Goal: Use online tool/utility: Utilize a website feature to perform a specific function

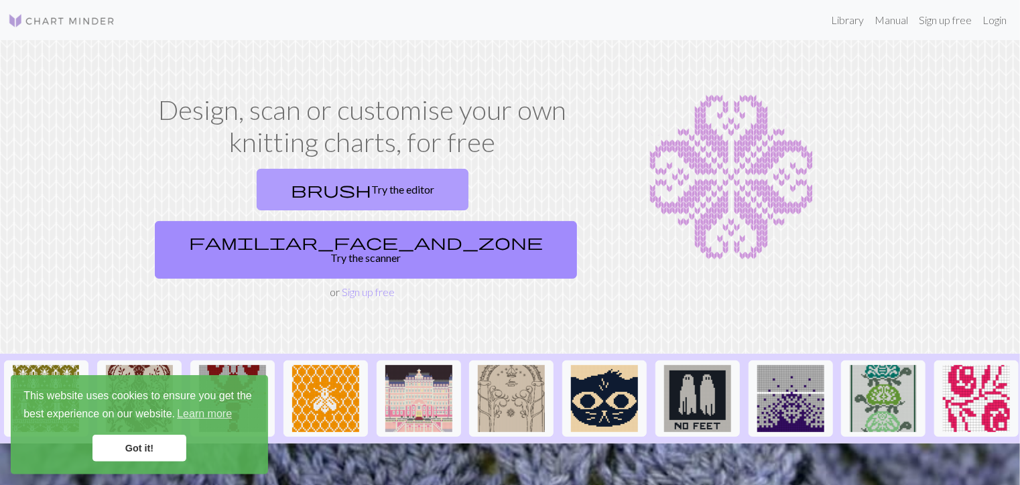
click at [257, 195] on link "brush Try the editor" at bounding box center [363, 190] width 212 height 42
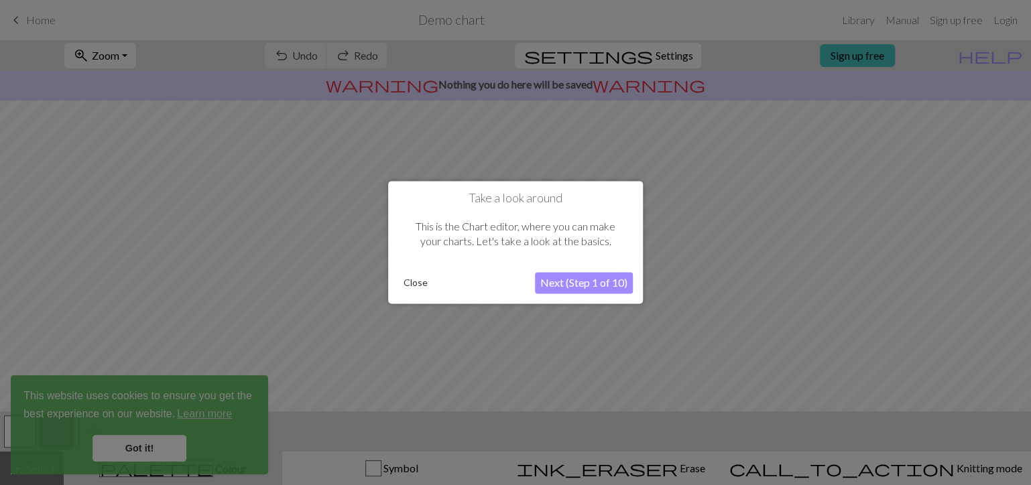
drag, startPoint x: 475, startPoint y: 247, endPoint x: 522, endPoint y: 244, distance: 47.0
click at [476, 247] on div "This is the Chart editor, where you can make your charts. Let's take a look at …" at bounding box center [515, 234] width 235 height 57
click at [759, 269] on div at bounding box center [515, 242] width 1031 height 485
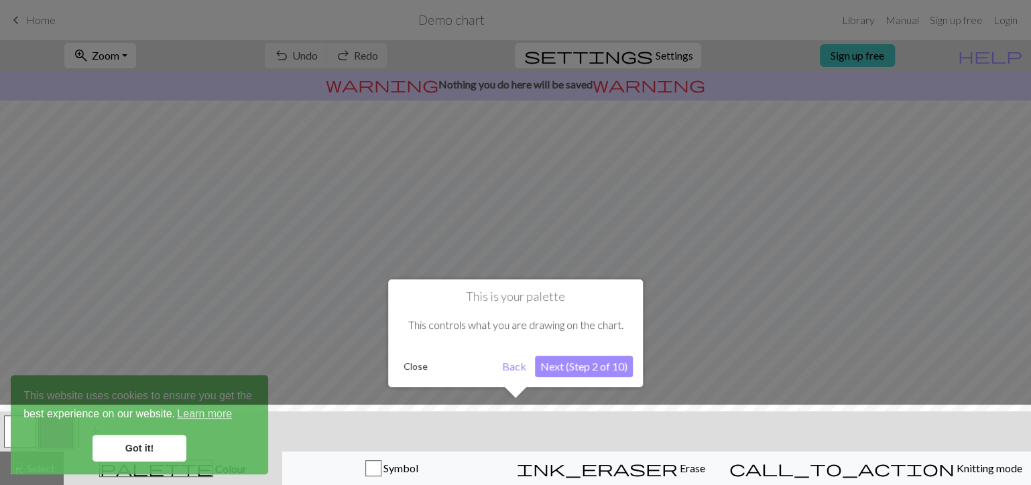
click at [415, 468] on div at bounding box center [515, 448] width 1044 height 87
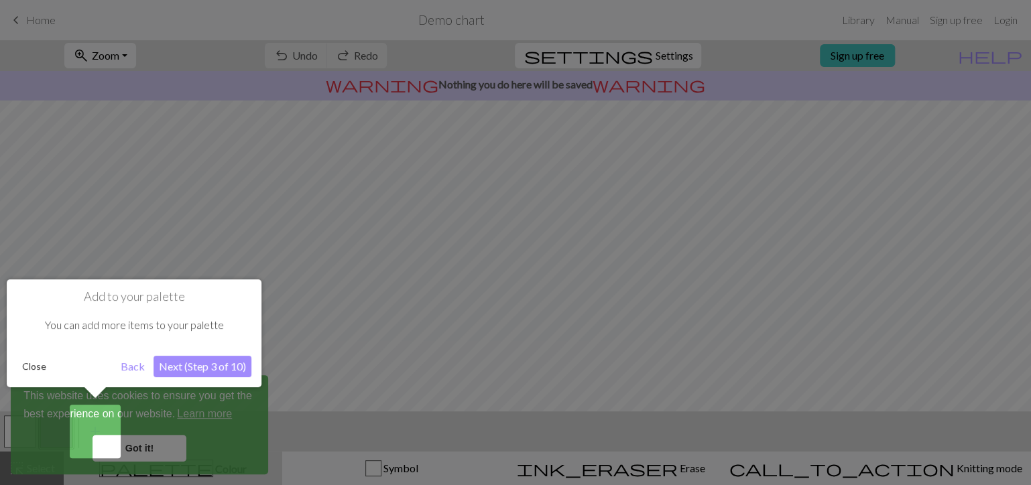
click at [775, 159] on div at bounding box center [515, 242] width 1031 height 485
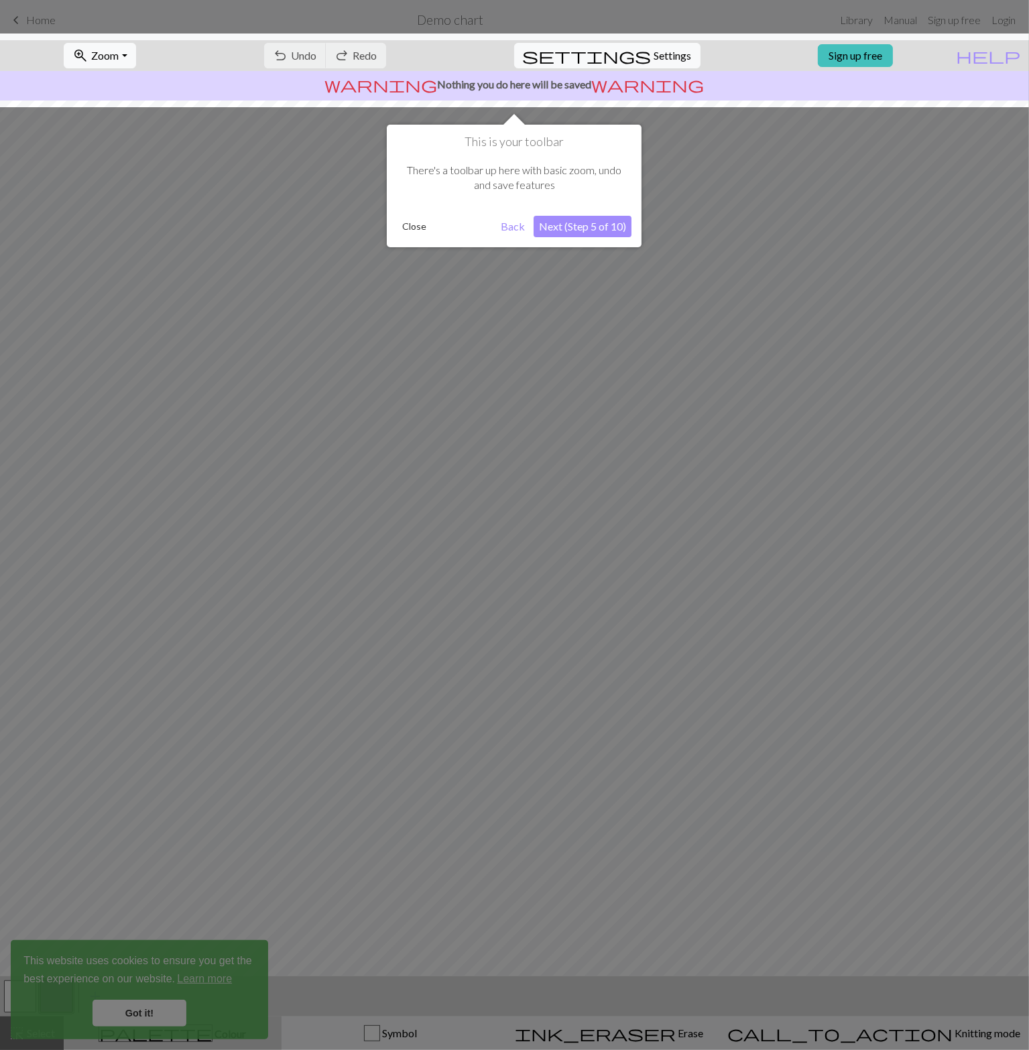
click at [526, 484] on div at bounding box center [514, 525] width 1029 height 1050
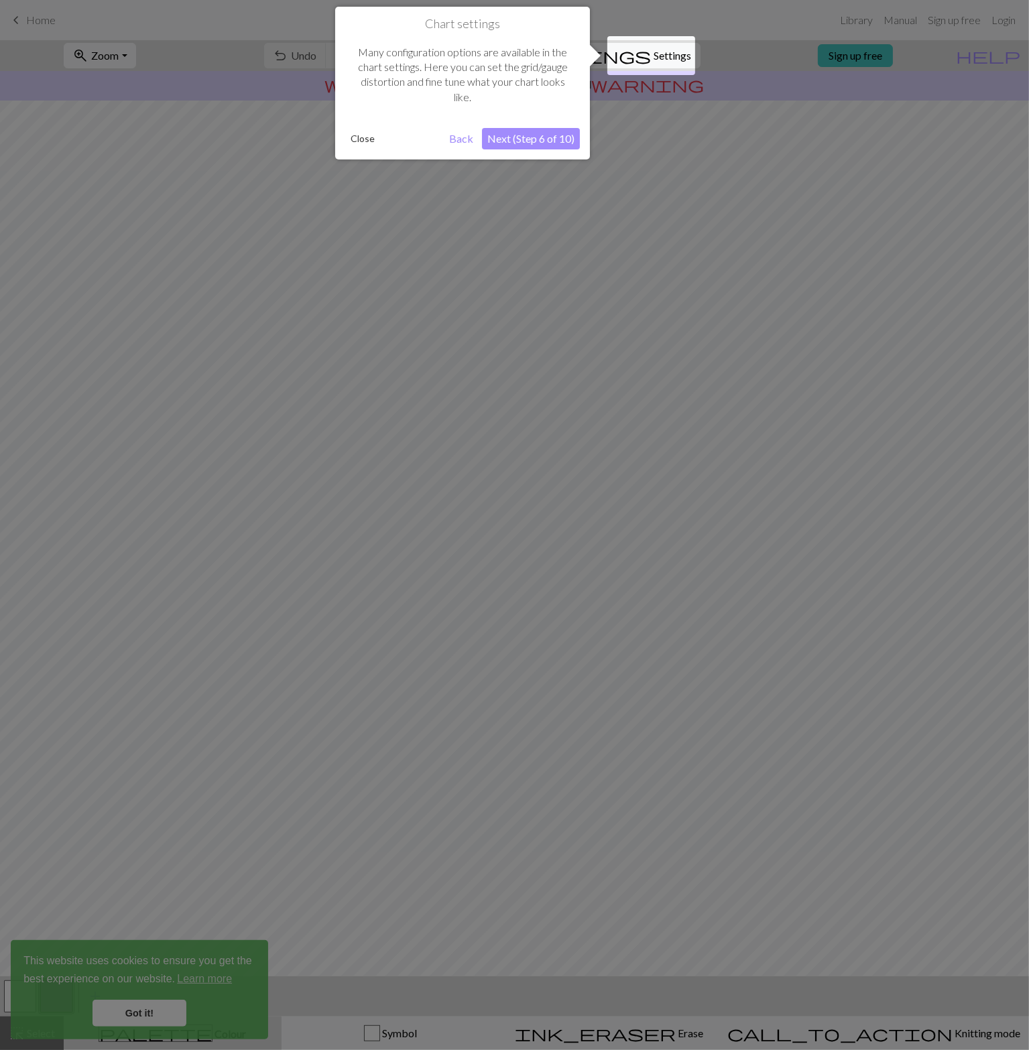
click at [367, 139] on button "Close" at bounding box center [362, 139] width 35 height 20
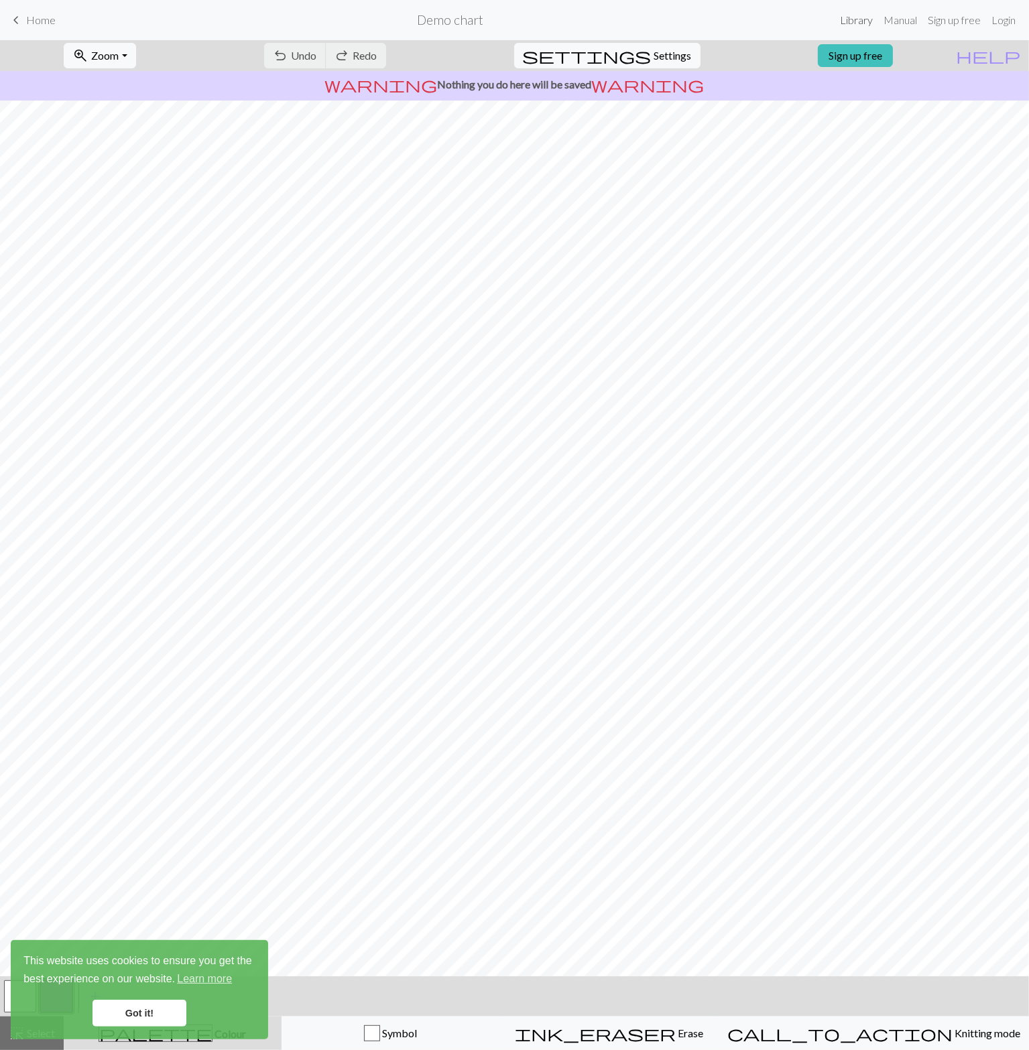
click at [858, 21] on link "Library" at bounding box center [856, 20] width 44 height 27
click at [852, 21] on link "Library" at bounding box center [856, 20] width 44 height 27
